Goal: Check status: Check status

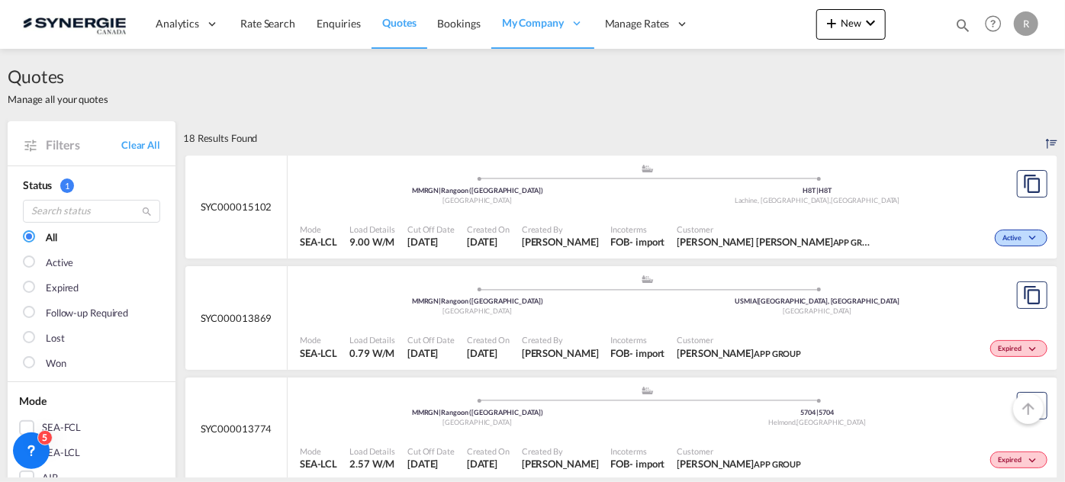
scroll to position [1468, 0]
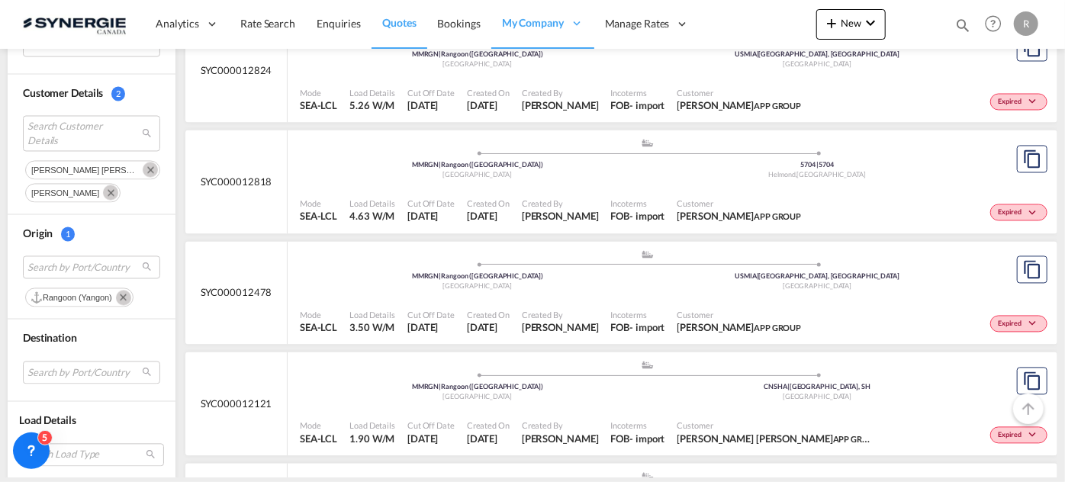
click at [968, 21] on md-icon "icon-magnify" at bounding box center [962, 25] width 17 height 17
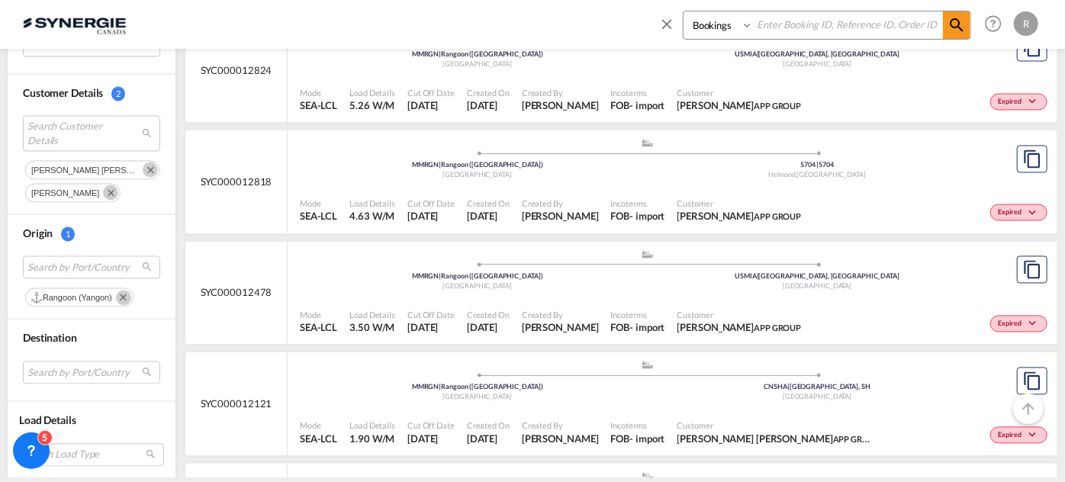
click at [716, 21] on select "Bookings Quotes Enquiries" at bounding box center [719, 24] width 72 height 27
select select "Quotes"
click at [683, 11] on select "Bookings Quotes Enquiries" at bounding box center [719, 24] width 72 height 27
click at [816, 31] on input at bounding box center [848, 24] width 190 height 27
type input "14619"
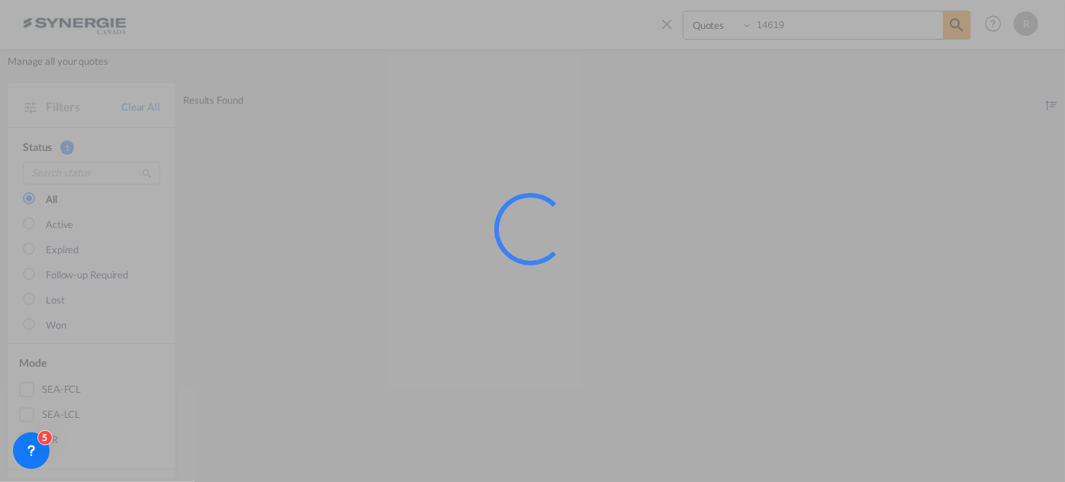
scroll to position [0, 0]
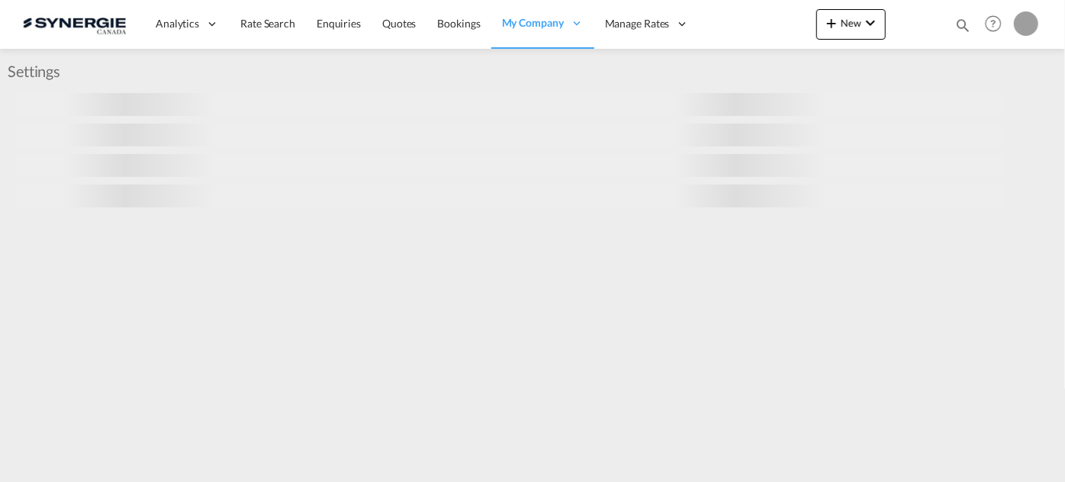
click at [962, 29] on md-icon "icon-magnify" at bounding box center [962, 25] width 17 height 17
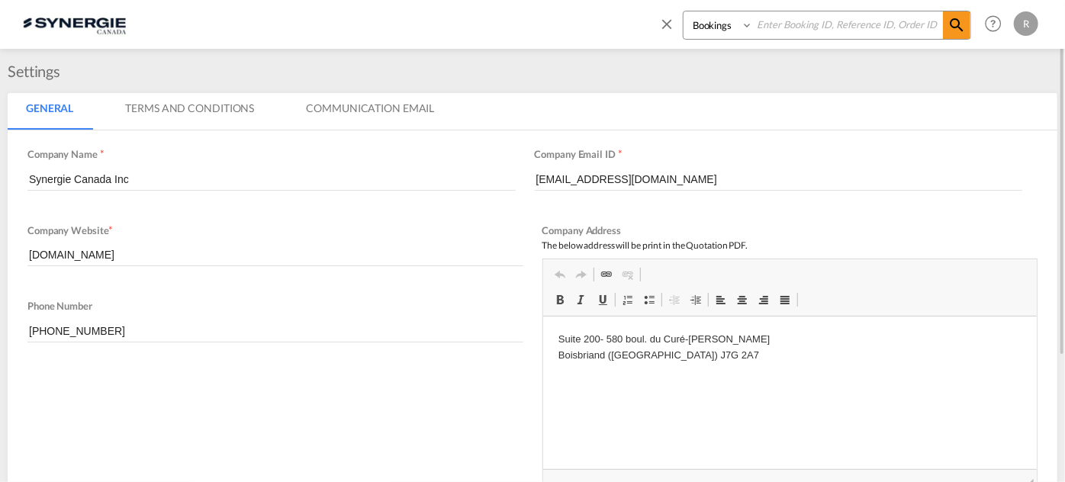
click at [707, 27] on select "Bookings Quotes Enquiries" at bounding box center [719, 24] width 72 height 27
select select "Quotes"
click at [683, 11] on select "Bookings Quotes Enquiries" at bounding box center [719, 24] width 72 height 27
click at [828, 24] on input at bounding box center [848, 24] width 190 height 27
type input "14619"
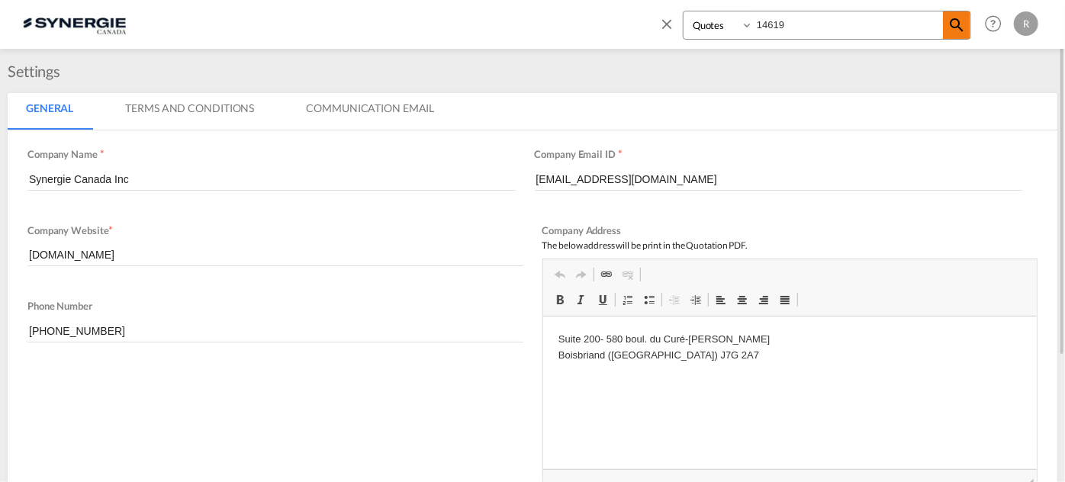
click at [965, 32] on md-icon "icon-magnify" at bounding box center [956, 25] width 18 height 18
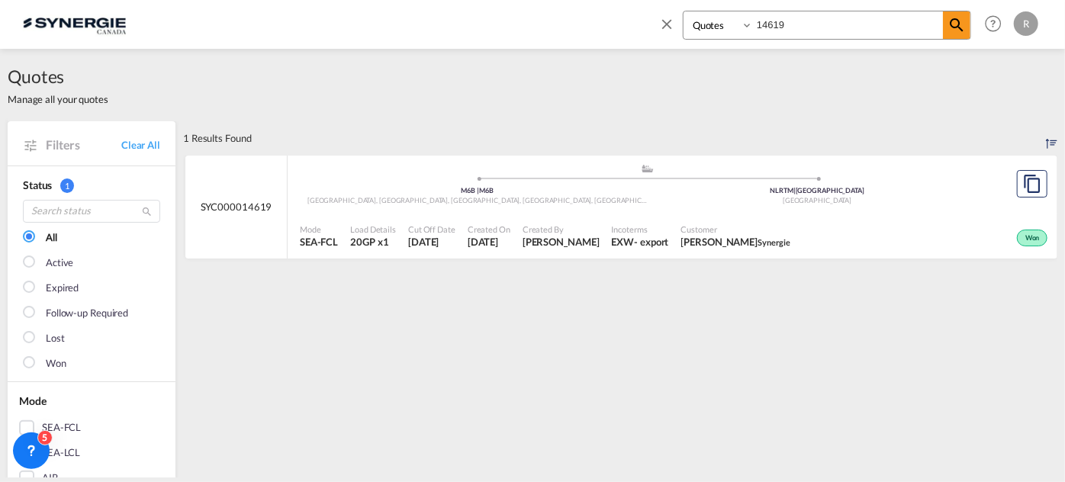
click at [553, 220] on div "Created By Rosa Ho" at bounding box center [560, 236] width 89 height 38
click at [706, 223] on span "Customer" at bounding box center [736, 228] width 110 height 11
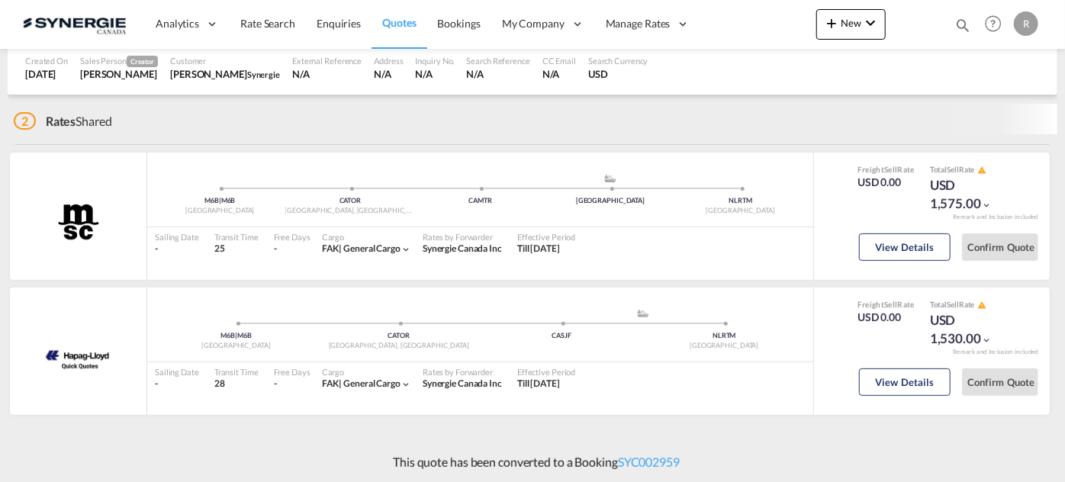
scroll to position [192, 0]
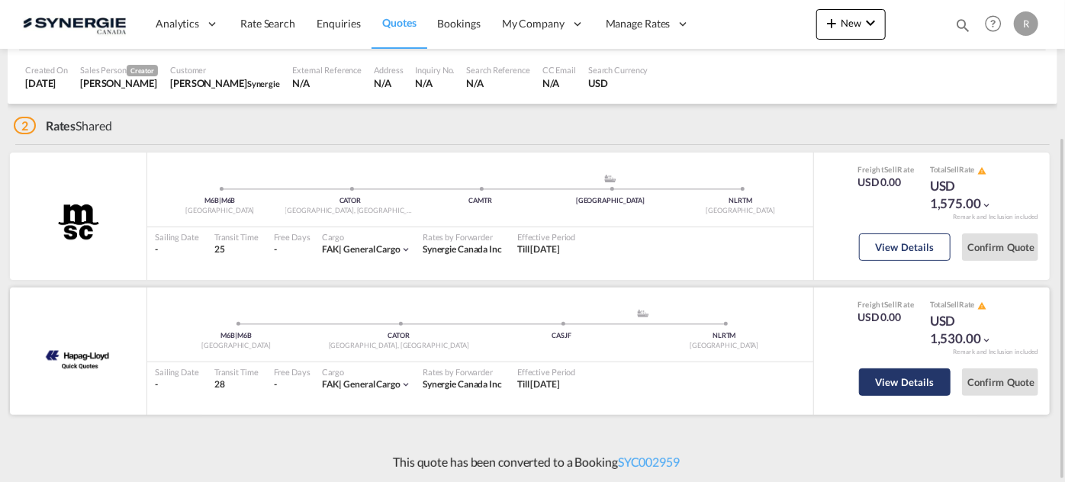
click at [927, 378] on button "View Details" at bounding box center [905, 381] width 92 height 27
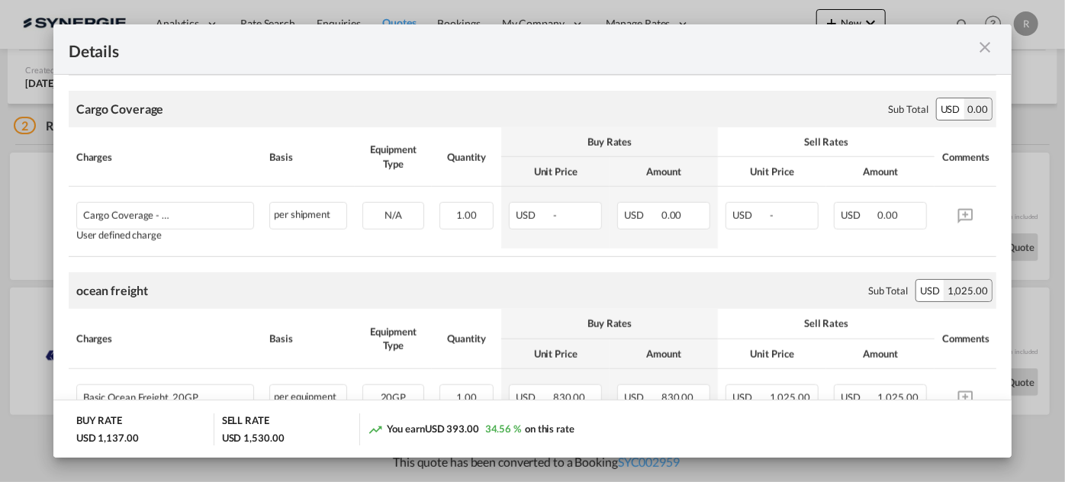
scroll to position [886, 0]
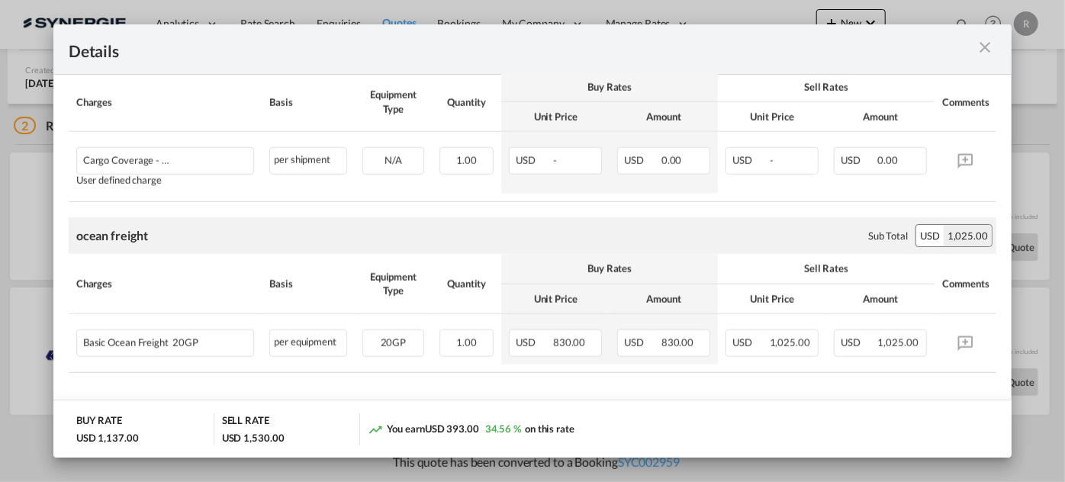
click at [982, 53] on md-icon "icon-close m-3 fg-AAA8AD cursor" at bounding box center [985, 47] width 18 height 18
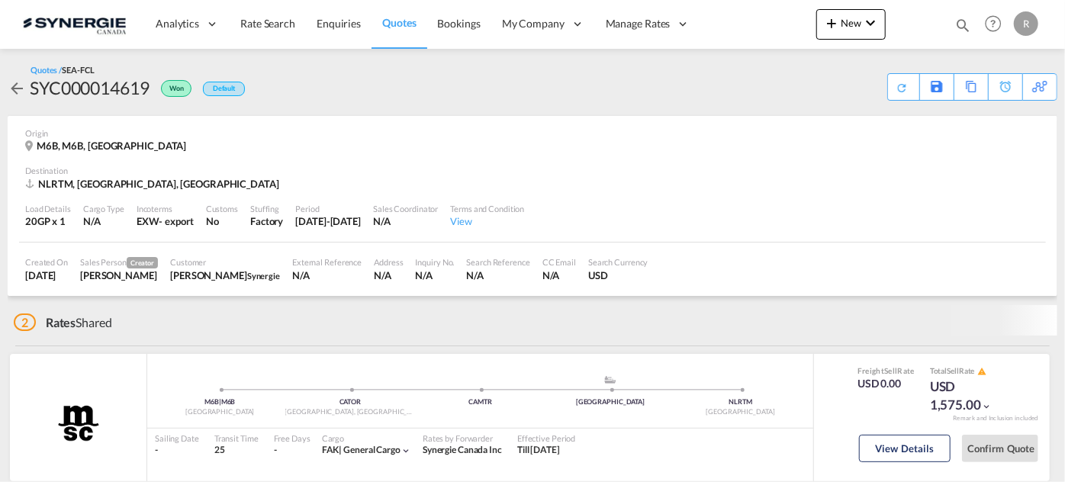
scroll to position [192, 0]
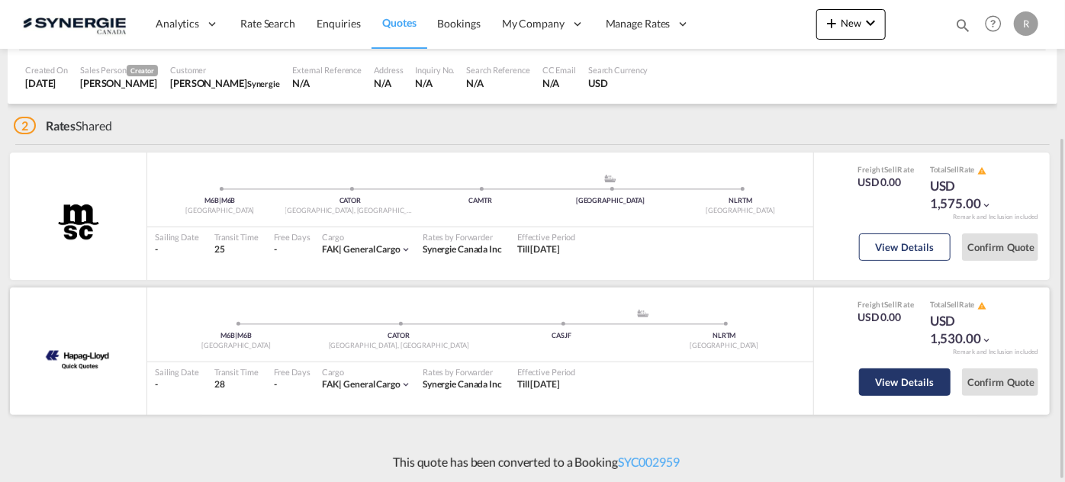
click at [911, 378] on button "View Details" at bounding box center [905, 381] width 92 height 27
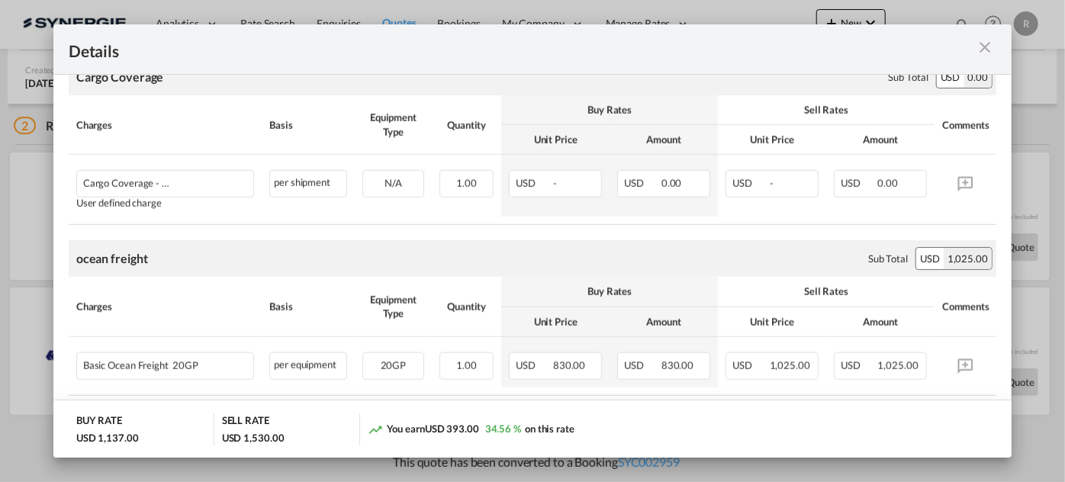
scroll to position [886, 0]
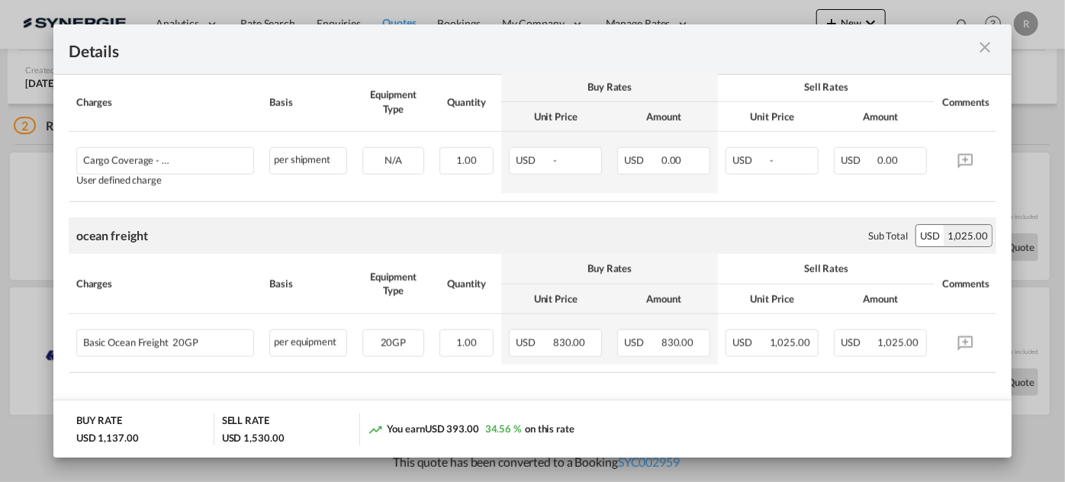
click at [985, 49] on md-icon "icon-close m-3 fg-AAA8AD cursor" at bounding box center [985, 47] width 18 height 18
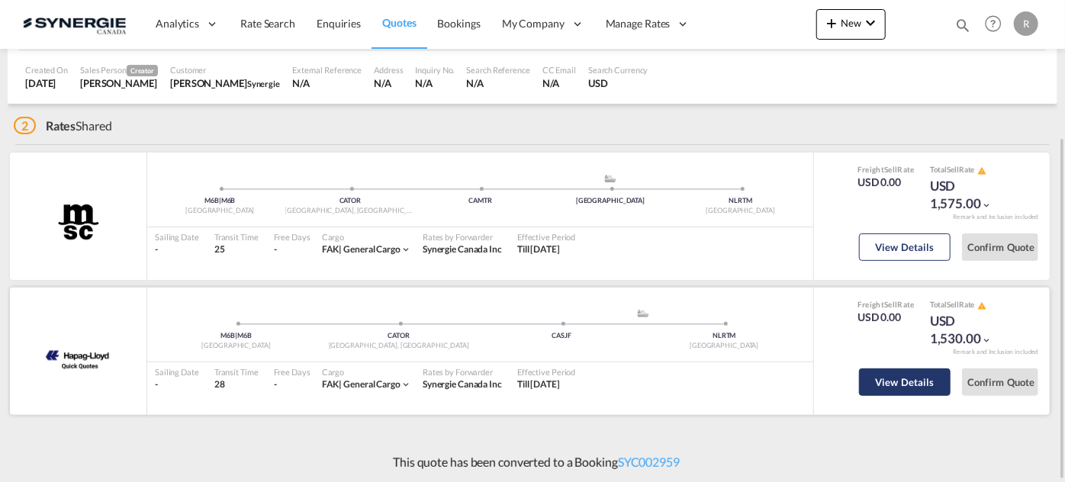
click at [899, 376] on button "View Details" at bounding box center [905, 381] width 92 height 27
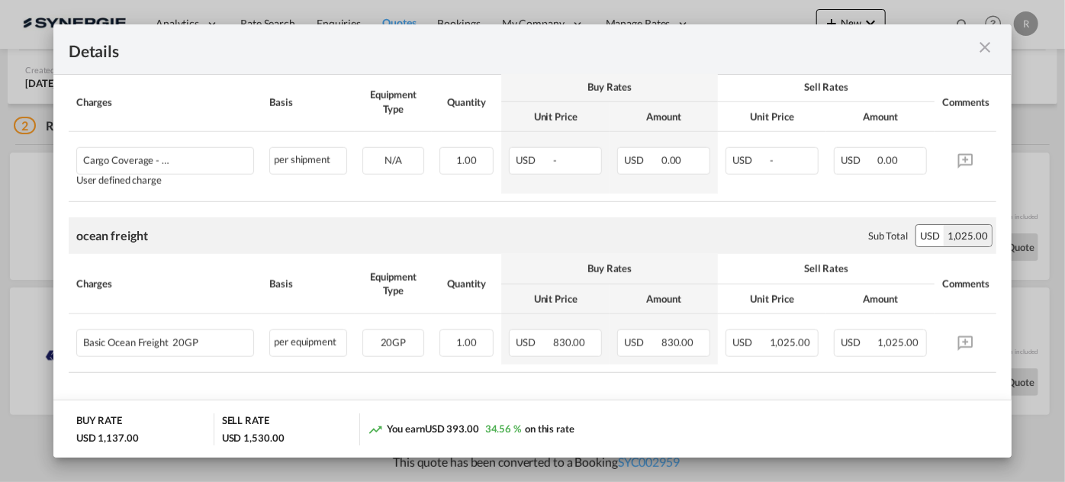
click at [991, 48] on md-icon "icon-close m-3 fg-AAA8AD cursor" at bounding box center [985, 47] width 18 height 18
